Goal: Task Accomplishment & Management: Manage account settings

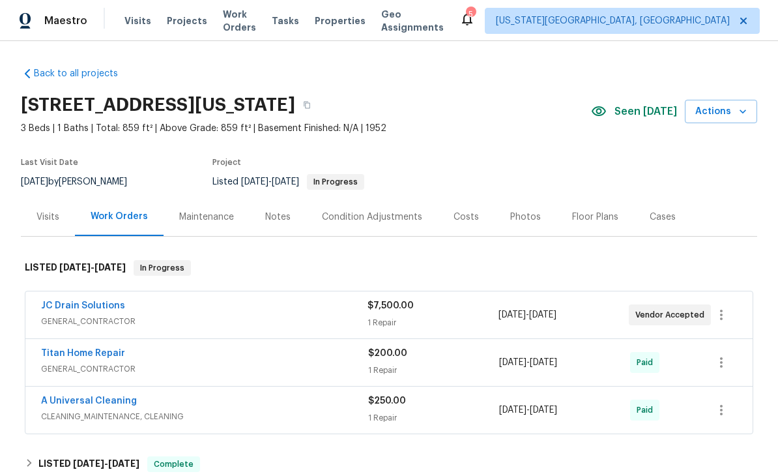
click at [351, 23] on span "Properties" at bounding box center [340, 20] width 51 height 13
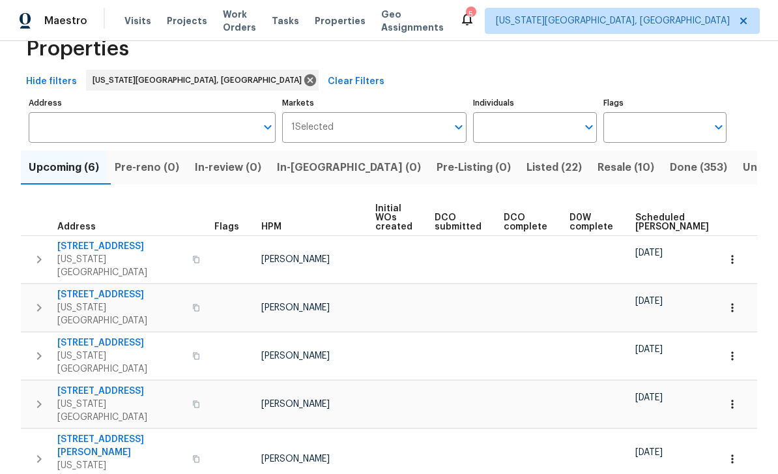
click at [137, 25] on span "Visits" at bounding box center [137, 20] width 27 height 13
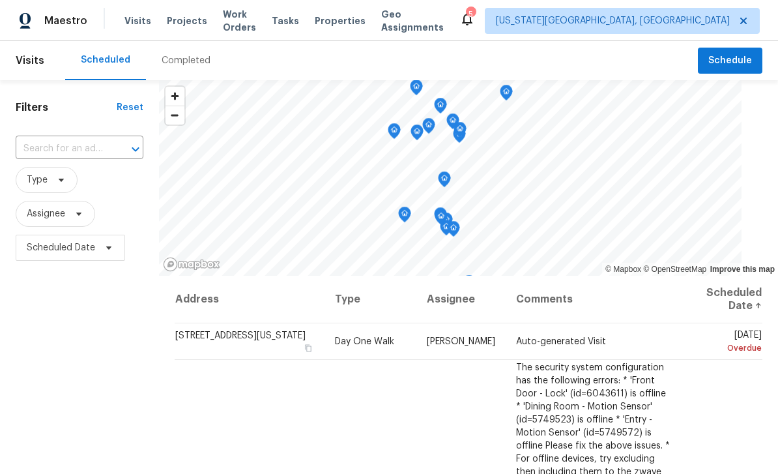
click at [0, 0] on icon at bounding box center [0, 0] width 0 height 0
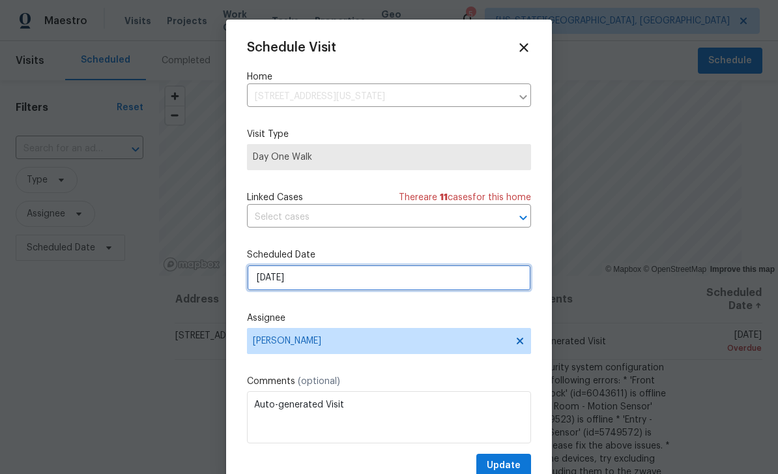
click at [409, 283] on input "[DATE]" at bounding box center [389, 278] width 284 height 26
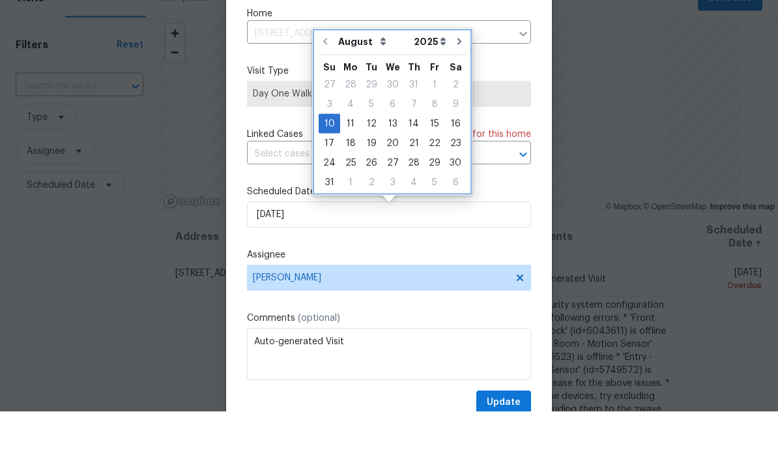
click at [457, 101] on icon "Go to next month" at bounding box center [459, 104] width 4 height 7
type input "[DATE]"
select select "8"
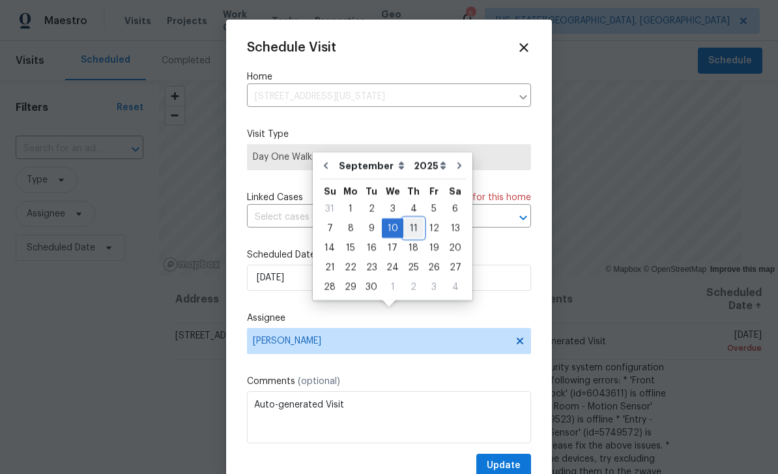
click at [409, 219] on div "11" at bounding box center [413, 228] width 20 height 18
type input "[DATE]"
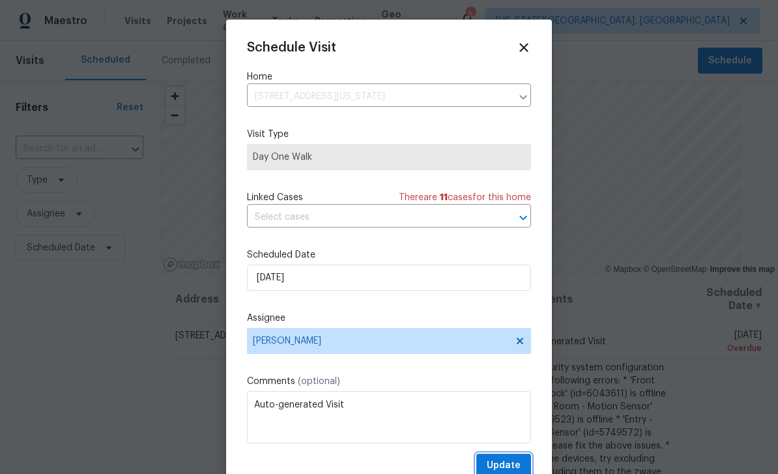
click at [518, 458] on button "Update" at bounding box center [503, 465] width 55 height 24
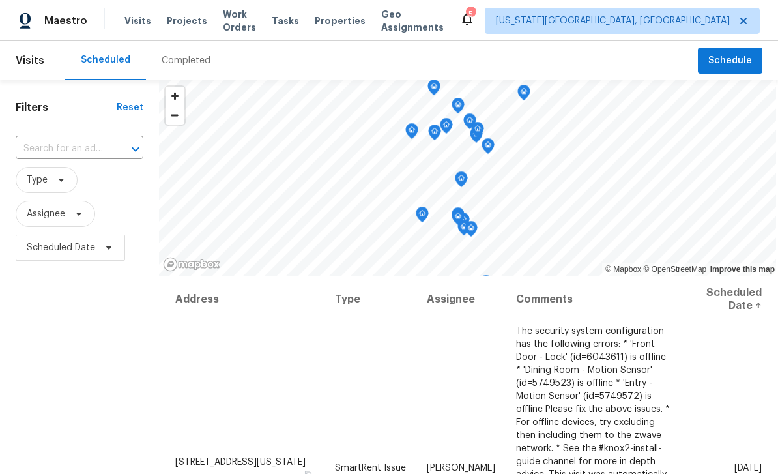
scroll to position [0, 0]
